Goal: Task Accomplishment & Management: Manage account settings

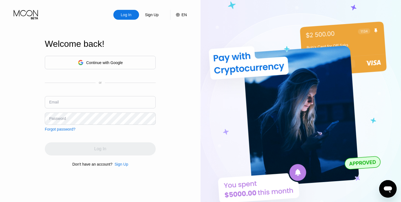
click at [59, 101] on input "text" at bounding box center [100, 102] width 111 height 12
paste input "[EMAIL_ADDRESS][DOMAIN_NAME]"
click at [68, 101] on input "[EMAIL_ADDRESS][DOMAIN_NAME]" at bounding box center [100, 102] width 111 height 12
paste input "j0ksanday"
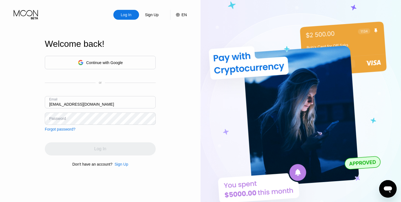
type input "[EMAIL_ADDRESS][DOMAIN_NAME]"
click at [64, 120] on div "Password" at bounding box center [57, 118] width 17 height 4
click at [65, 120] on div "Password" at bounding box center [57, 118] width 17 height 4
click at [60, 118] on div "Password" at bounding box center [57, 118] width 17 height 4
click at [54, 119] on div "Password" at bounding box center [57, 118] width 17 height 4
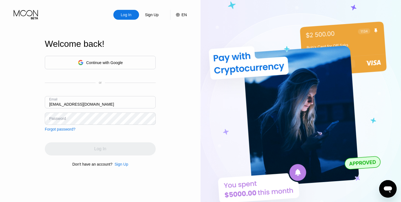
click at [62, 104] on input "[EMAIL_ADDRESS][DOMAIN_NAME]" at bounding box center [100, 102] width 111 height 12
click at [55, 120] on div "Password" at bounding box center [57, 118] width 17 height 4
click at [53, 117] on div "Password" at bounding box center [57, 118] width 17 height 4
click at [99, 131] on div "Continue with Google or Email [EMAIL_ADDRESS][DOMAIN_NAME] Password Forgot pass…" at bounding box center [100, 93] width 111 height 75
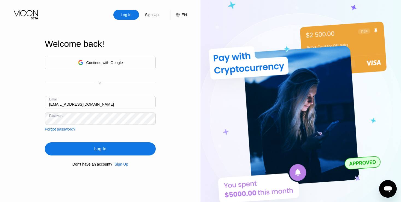
click at [104, 150] on div "Log In" at bounding box center [100, 148] width 12 height 5
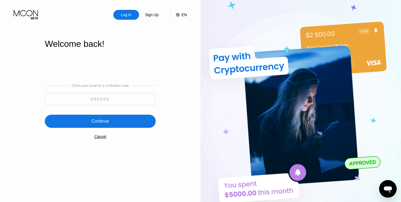
click at [98, 99] on input at bounding box center [100, 99] width 111 height 12
paste input "570223"
type input "570223"
click at [100, 123] on div "Continue" at bounding box center [100, 120] width 17 height 5
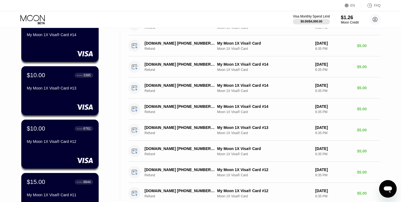
scroll to position [224, 0]
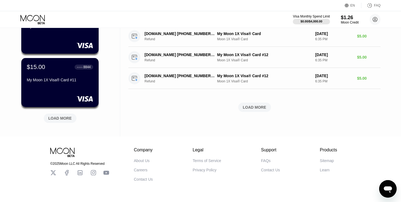
click at [242, 107] on div "LOAD MORE" at bounding box center [254, 107] width 33 height 9
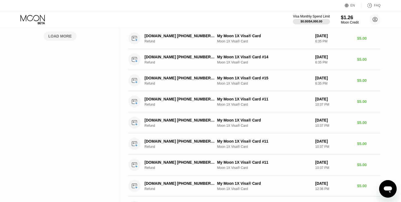
scroll to position [197, 0]
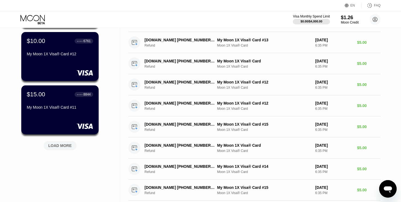
click at [66, 145] on div "LOAD MORE" at bounding box center [60, 145] width 24 height 5
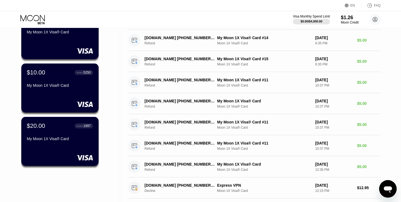
scroll to position [328, 0]
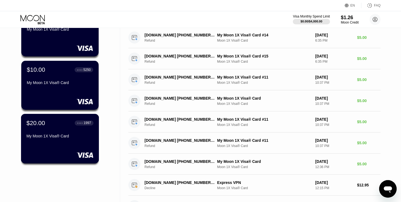
click at [54, 140] on div "My Moon 1X Visa® Card" at bounding box center [60, 137] width 67 height 7
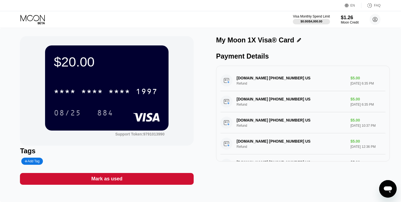
click at [27, 18] on icon at bounding box center [33, 20] width 25 height 10
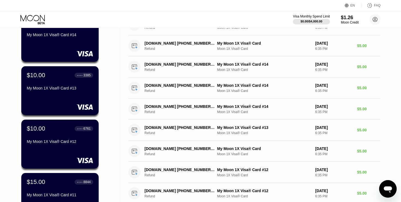
scroll to position [191, 0]
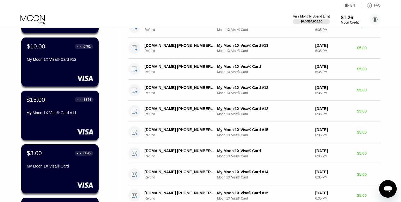
click at [43, 124] on div "$15.00 ● ● ● ● 8844 My Moon 1X Visa® Card #11" at bounding box center [60, 114] width 78 height 49
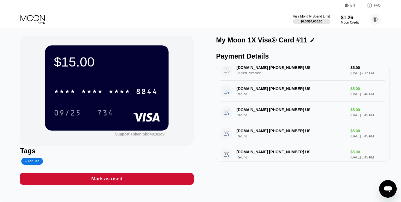
scroll to position [198, 0]
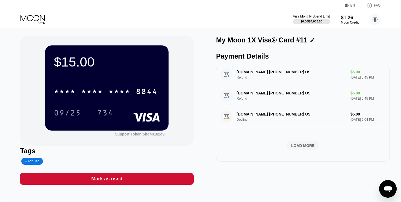
click at [302, 143] on div "LOAD MORE" at bounding box center [303, 145] width 24 height 5
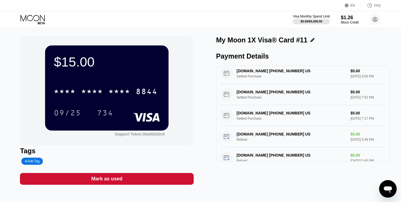
scroll to position [89, 0]
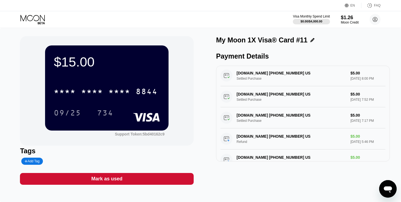
click at [36, 21] on icon at bounding box center [33, 20] width 25 height 10
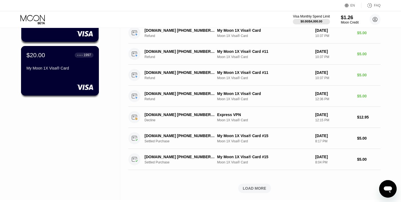
scroll to position [383, 0]
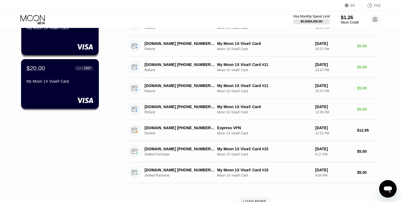
click at [48, 81] on div "My Moon 1X Visa® Card" at bounding box center [60, 81] width 67 height 4
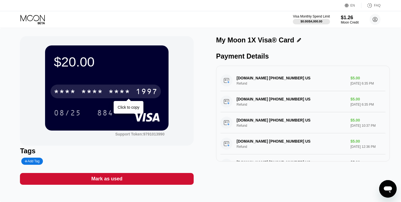
click at [105, 91] on div "* * * * * * * * * * * * 1997" at bounding box center [106, 91] width 110 height 14
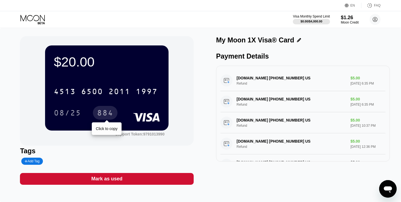
click at [101, 115] on div "884" at bounding box center [105, 113] width 16 height 9
